Goal: Information Seeking & Learning: Learn about a topic

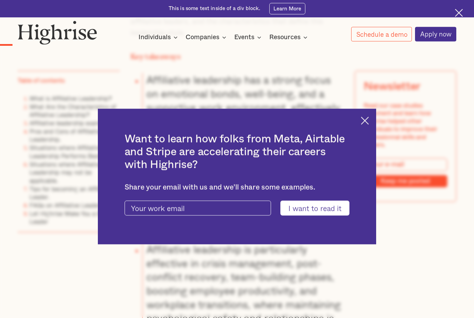
click at [361, 125] on img at bounding box center [365, 121] width 8 height 8
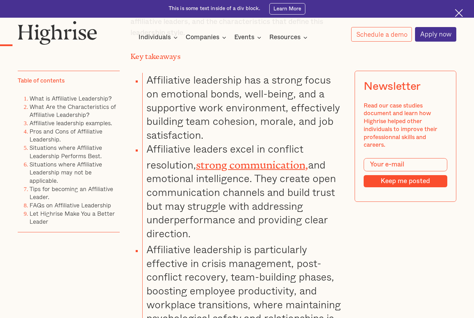
click at [52, 134] on link "Pros and Cons of Affiliative Leadership." at bounding box center [65, 136] width 73 height 18
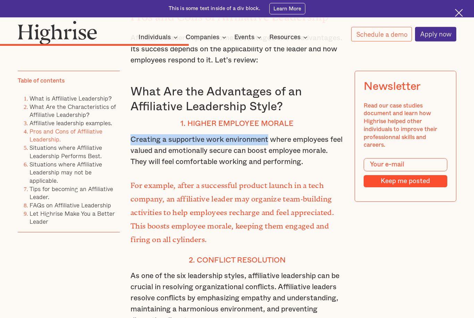
scroll to position [2822, 0]
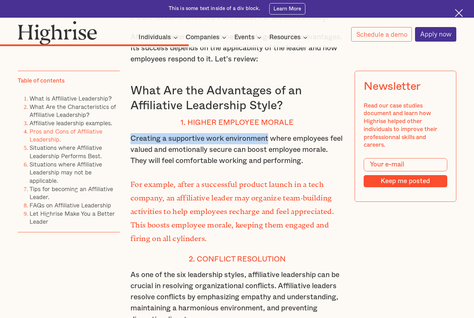
click at [162, 270] on p "As one of the six leadership styles, affiliative leadership can be crucial in r…" at bounding box center [236, 298] width 213 height 56
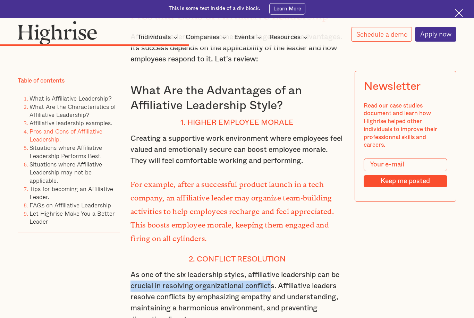
click at [257, 270] on p "As one of the six leadership styles, affiliative leadership can be crucial in r…" at bounding box center [236, 298] width 213 height 56
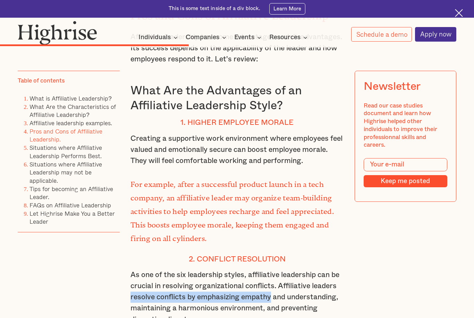
copy p "resolve conflicts by emphasizing empathy"
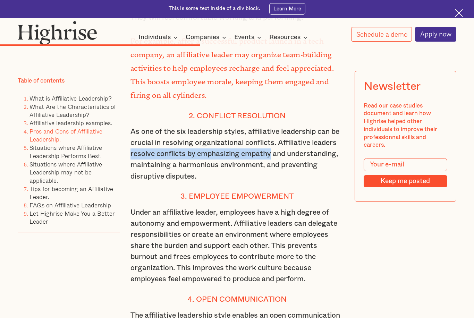
scroll to position [2966, 0]
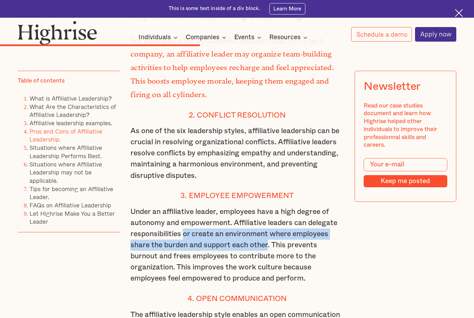
copy p "or create an environment where employees share the burden and support each other"
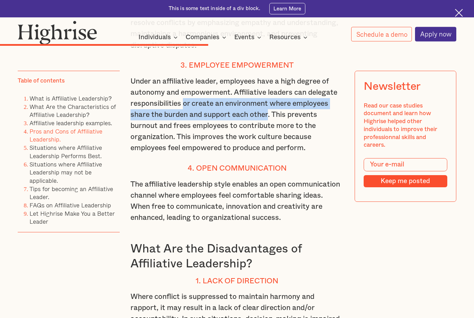
scroll to position [3102, 0]
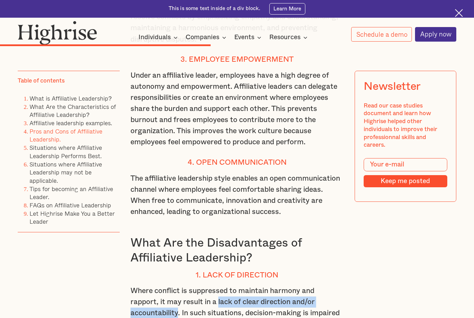
copy p "lack of clear direction and/or accountability"
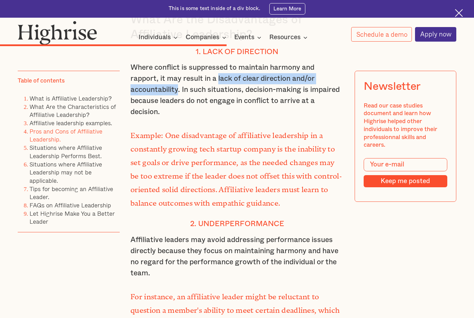
scroll to position [3323, 0]
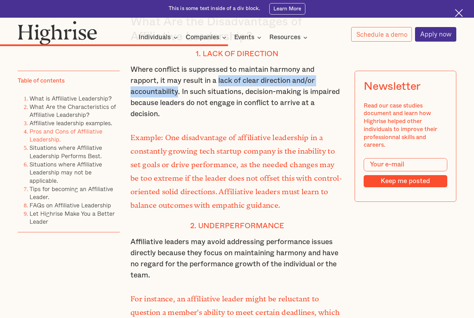
click at [209, 237] on p "Affiliative leaders may avoid addressing performance issues directly because th…" at bounding box center [236, 259] width 213 height 44
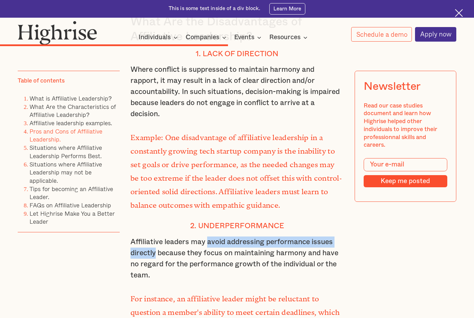
copy p "avoid addressing performance issues directly"
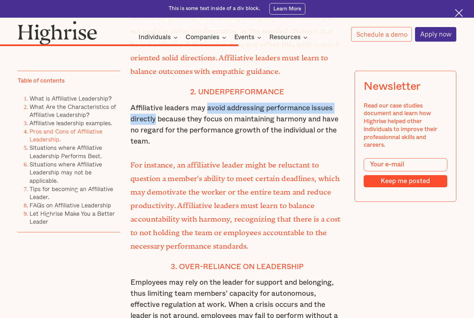
scroll to position [3455, 0]
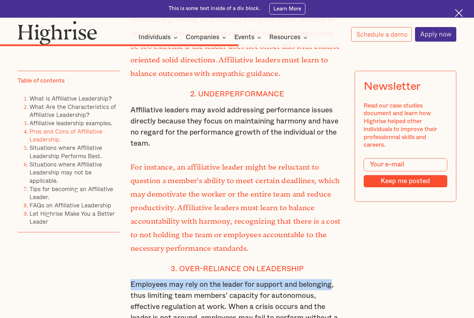
copy p "Employees may rely on the leader for support and belonging"
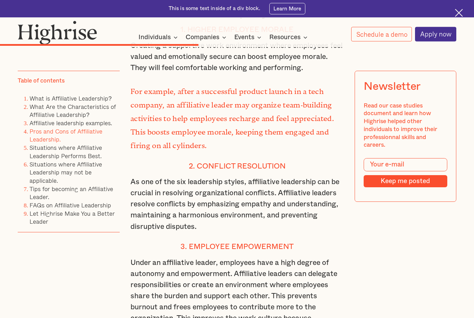
scroll to position [2907, 0]
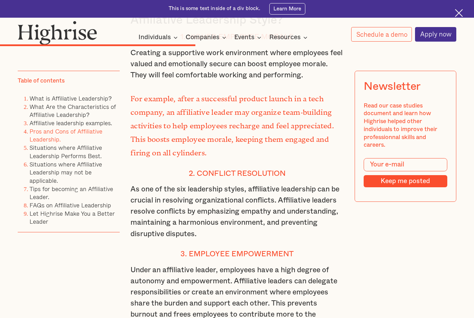
click at [457, 14] on img at bounding box center [459, 13] width 8 height 8
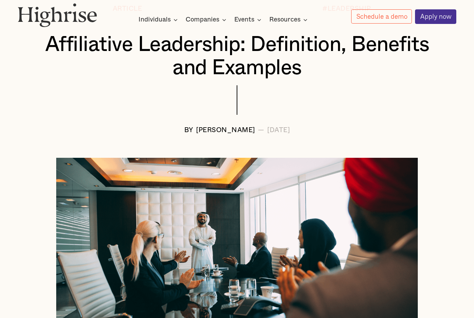
scroll to position [0, 0]
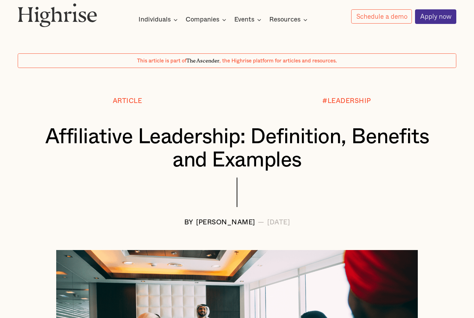
click at [351, 100] on div "#LEADERSHIP" at bounding box center [346, 100] width 49 height 7
